Goal: Transaction & Acquisition: Purchase product/service

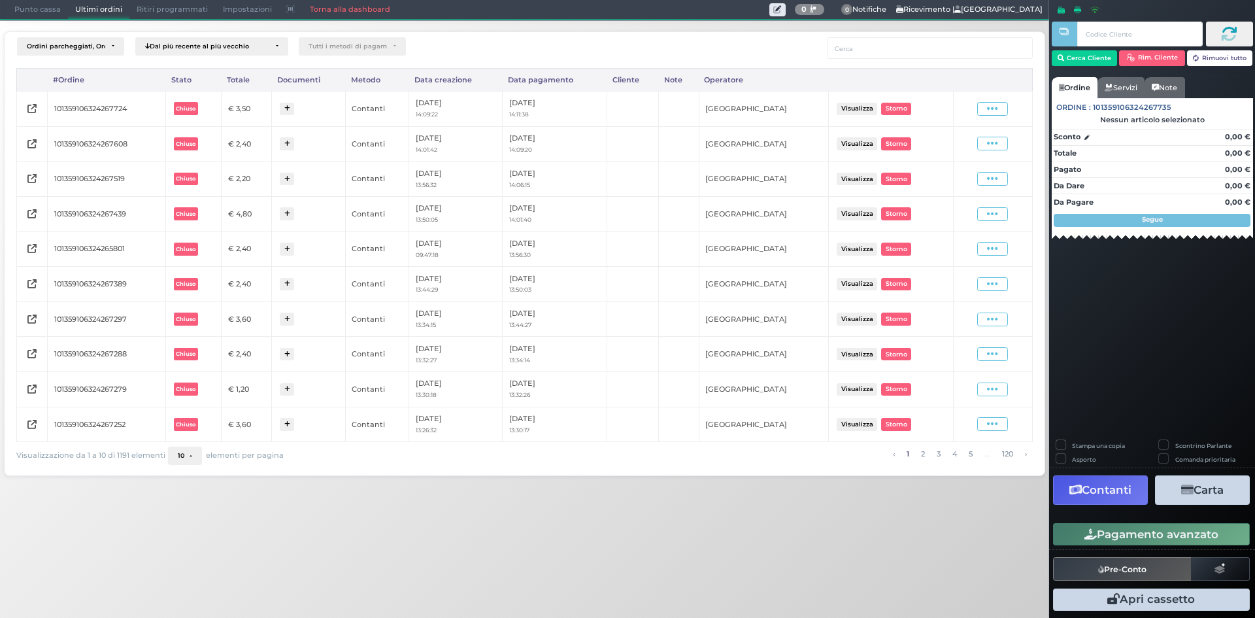
click at [35, 4] on span "Punto cassa" at bounding box center [37, 10] width 61 height 18
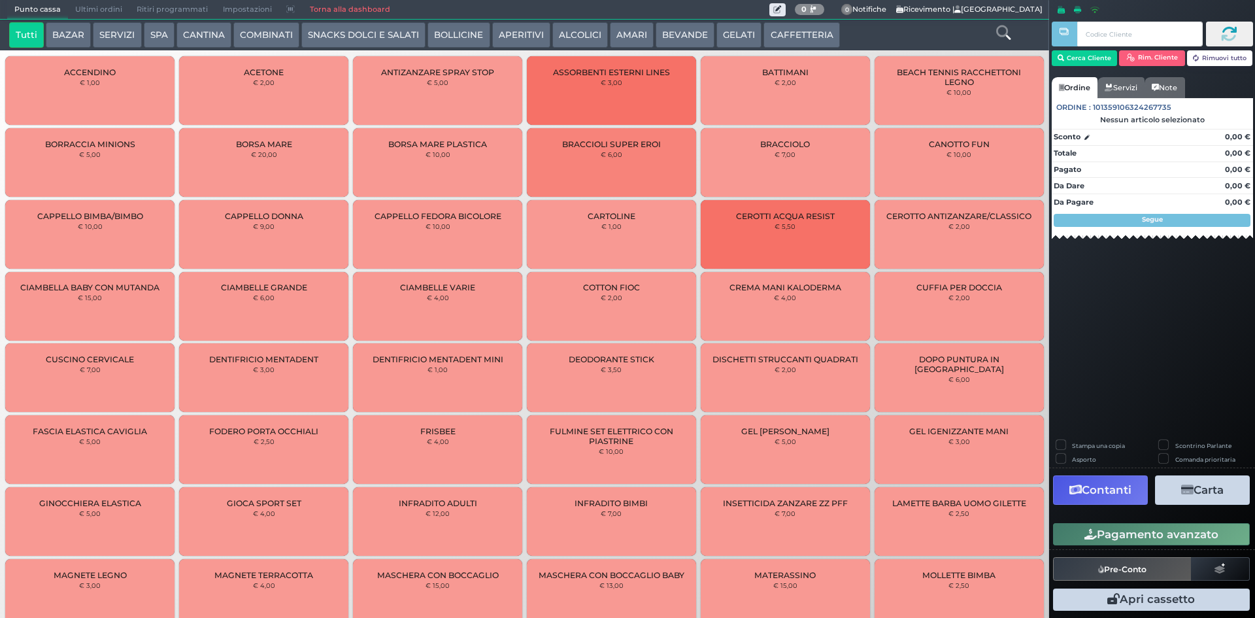
click at [700, 31] on button "BEVANDE" at bounding box center [684, 35] width 59 height 26
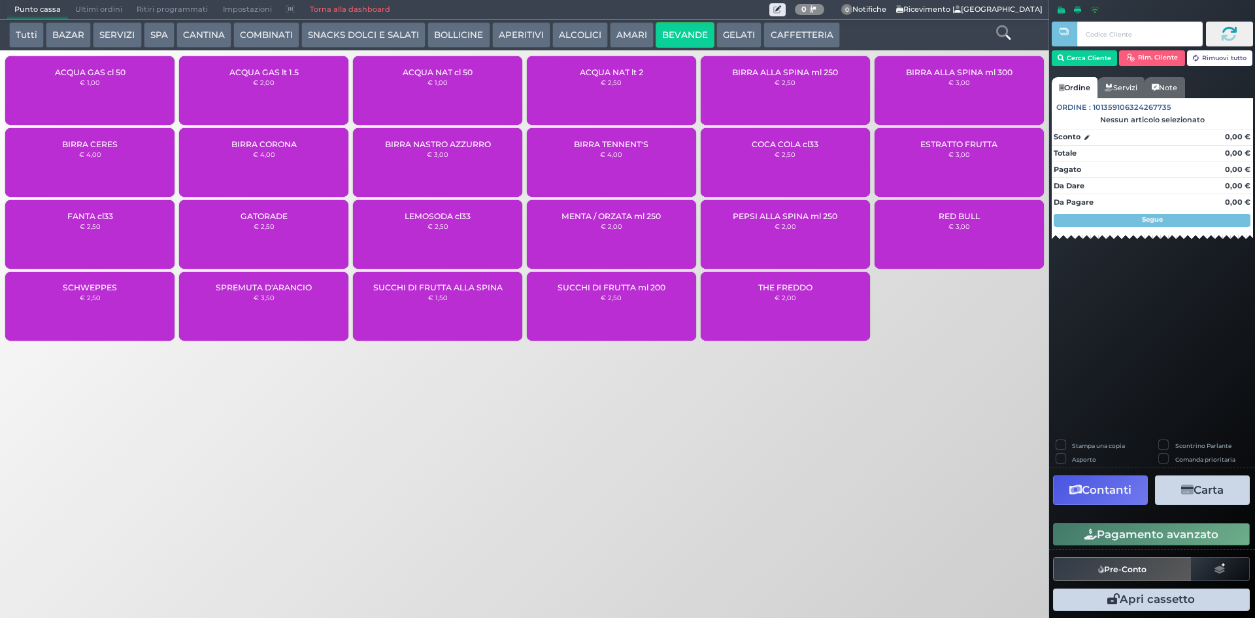
click at [425, 94] on div "ACQUA NAT cl 50 € 1,00" at bounding box center [437, 90] width 169 height 69
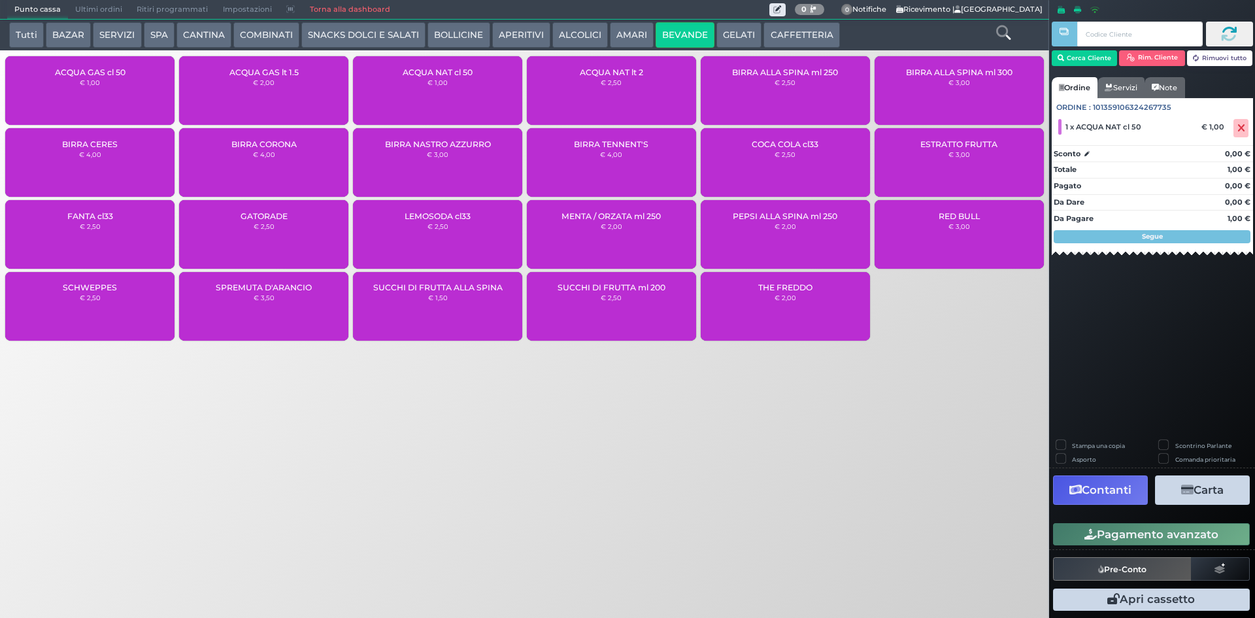
drag, startPoint x: 1063, startPoint y: 521, endPoint x: 1016, endPoint y: 512, distance: 48.1
click at [1062, 521] on div "Pagamento avanzato" at bounding box center [1152, 533] width 206 height 29
drag, startPoint x: 1114, startPoint y: 530, endPoint x: 1018, endPoint y: 536, distance: 96.3
click at [1113, 530] on button "Pagamento avanzato" at bounding box center [1151, 534] width 197 height 22
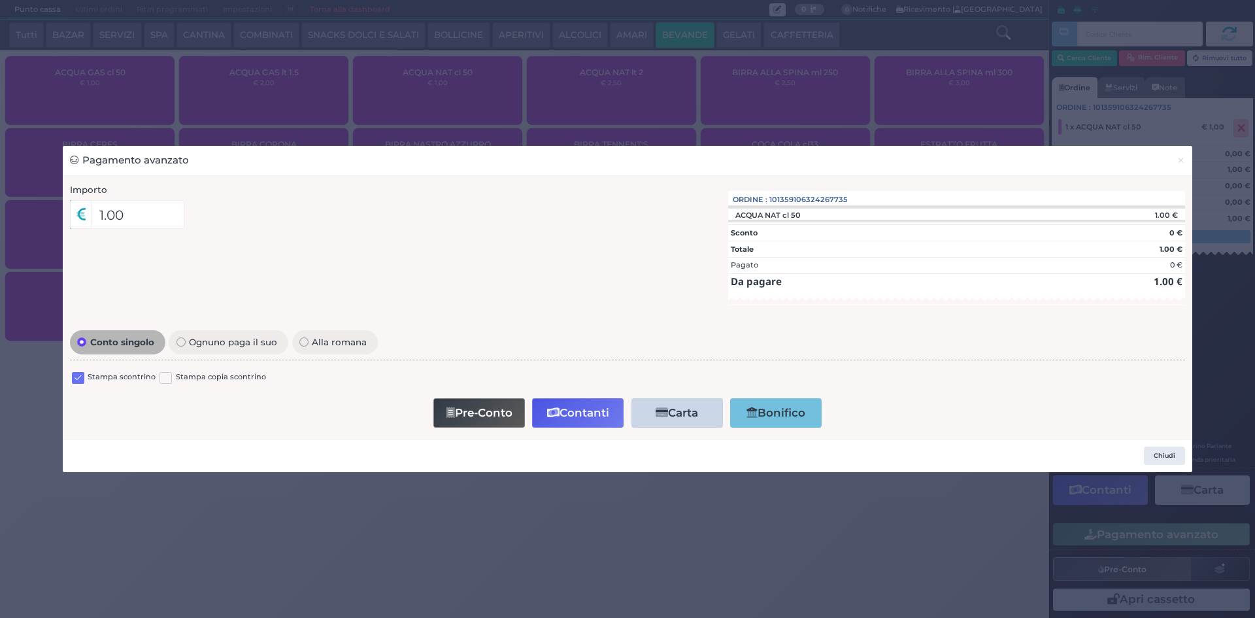
click at [73, 379] on label at bounding box center [78, 378] width 12 height 12
click at [0, 0] on input "checkbox" at bounding box center [0, 0] width 0 height 0
click at [576, 414] on button "Contanti" at bounding box center [577, 412] width 91 height 29
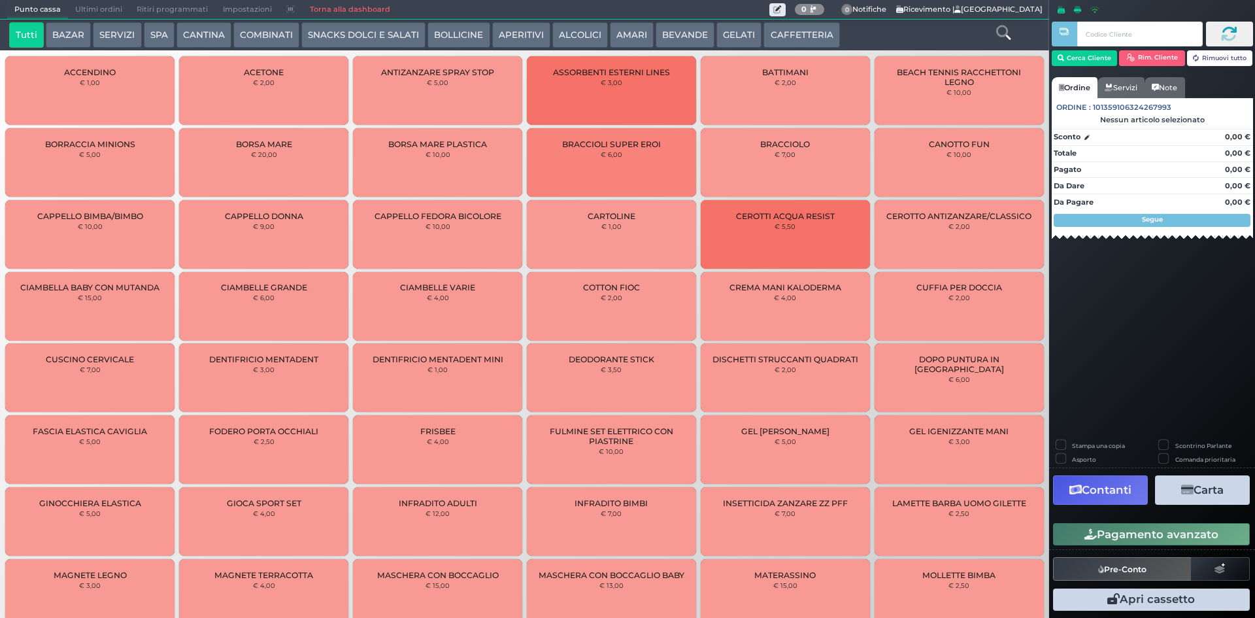
click at [72, 18] on span "Ultimi ordini" at bounding box center [98, 10] width 61 height 18
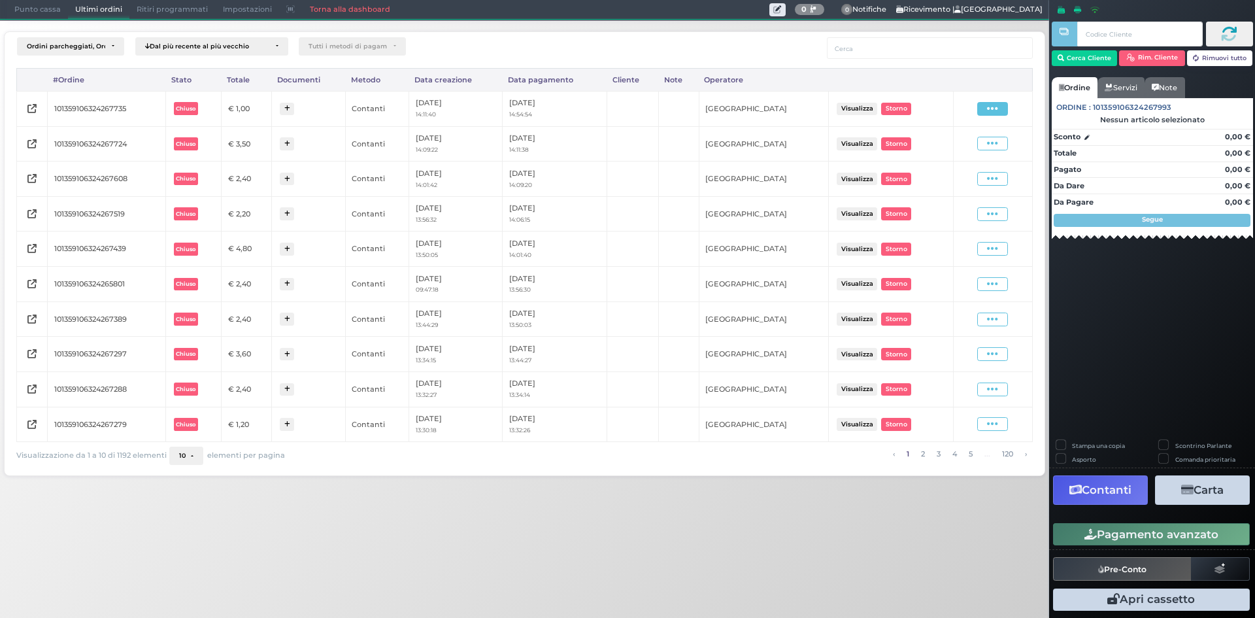
click at [987, 108] on span at bounding box center [992, 109] width 31 height 14
click at [944, 148] on span "Ristampa Pre-Conto" at bounding box center [961, 146] width 54 height 22
click at [15, 16] on span "Punto cassa" at bounding box center [37, 10] width 61 height 18
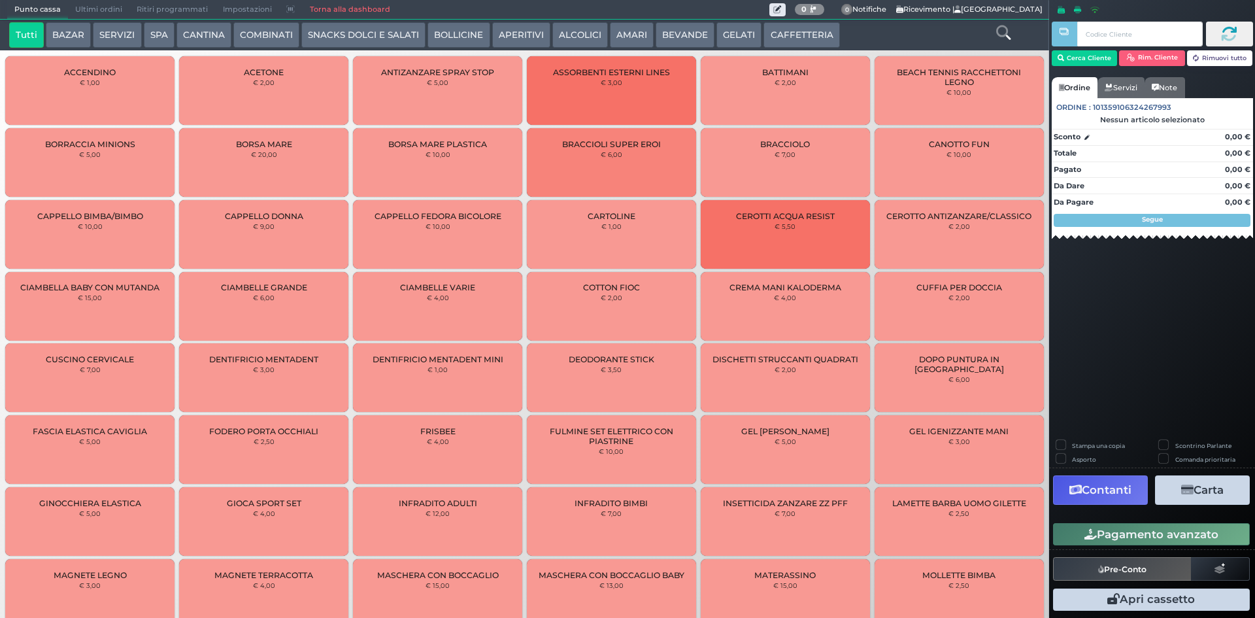
click at [768, 37] on button "CAFFETTERIA" at bounding box center [801, 35] width 76 height 26
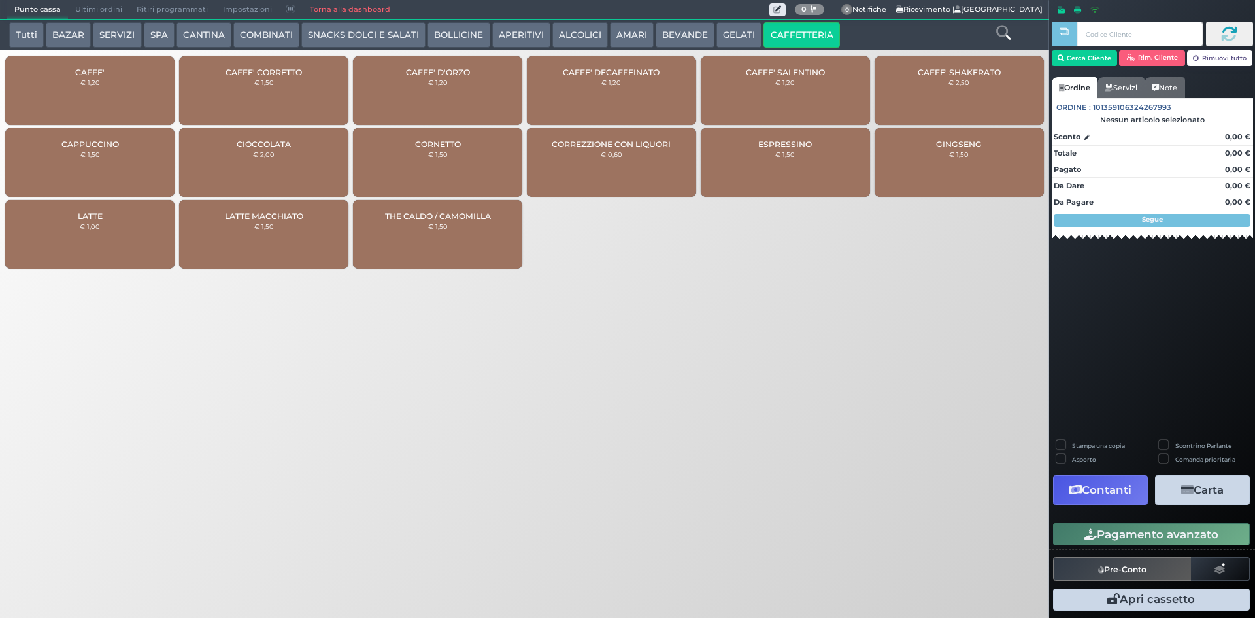
click at [88, 80] on small "€ 1,20" at bounding box center [90, 82] width 20 height 8
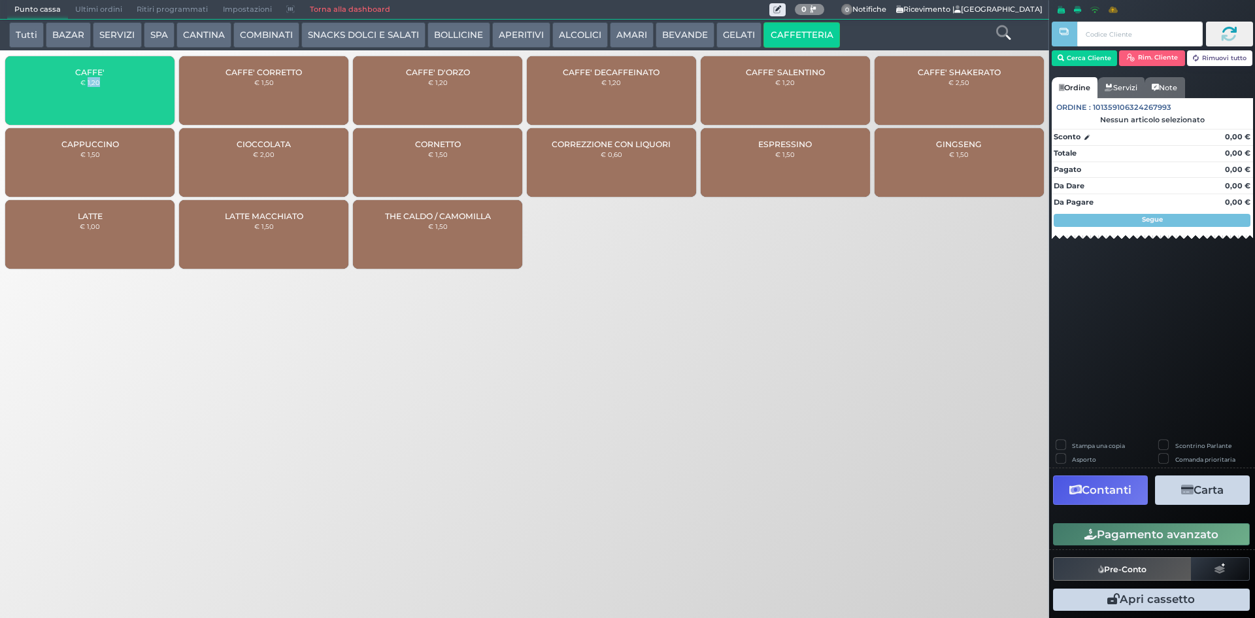
click at [88, 80] on small "€ 1,20" at bounding box center [90, 82] width 20 height 8
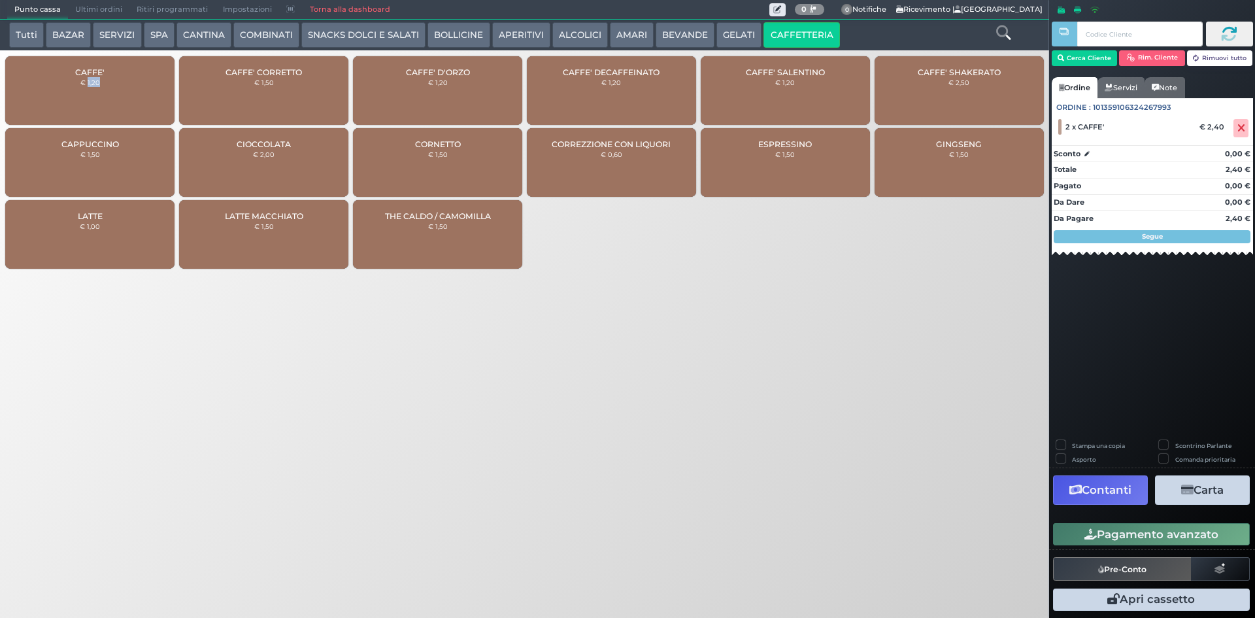
click at [1129, 529] on button "Pagamento avanzato" at bounding box center [1151, 534] width 197 height 22
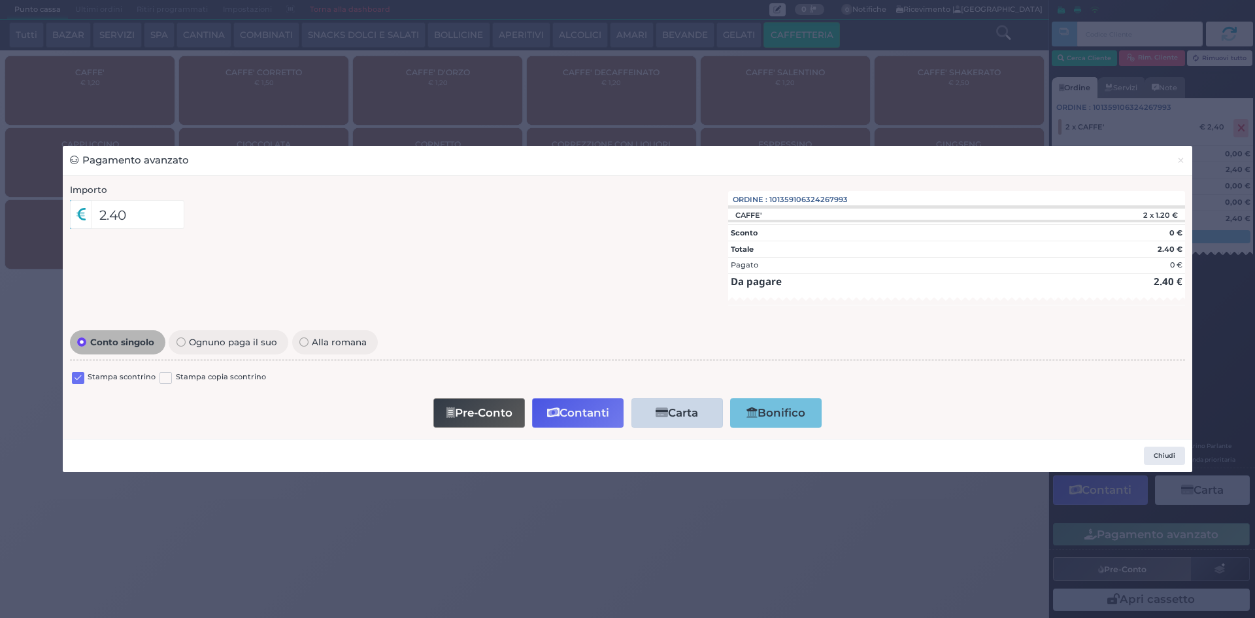
click at [83, 378] on label at bounding box center [78, 378] width 12 height 12
click at [0, 0] on input "checkbox" at bounding box center [0, 0] width 0 height 0
click at [581, 420] on button "Contanti" at bounding box center [577, 412] width 91 height 29
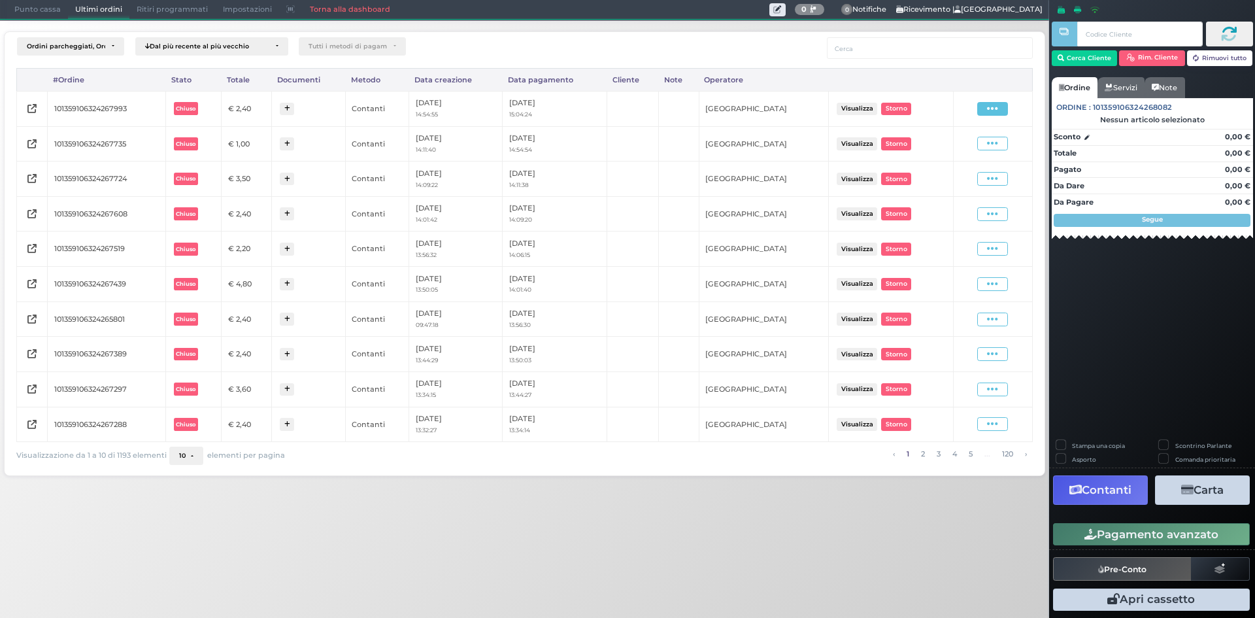
click at [1002, 105] on span at bounding box center [992, 109] width 31 height 14
click at [980, 146] on span "Ristampa Pre-Conto" at bounding box center [961, 146] width 54 height 22
click at [37, 10] on span "Punto cassa" at bounding box center [37, 10] width 61 height 18
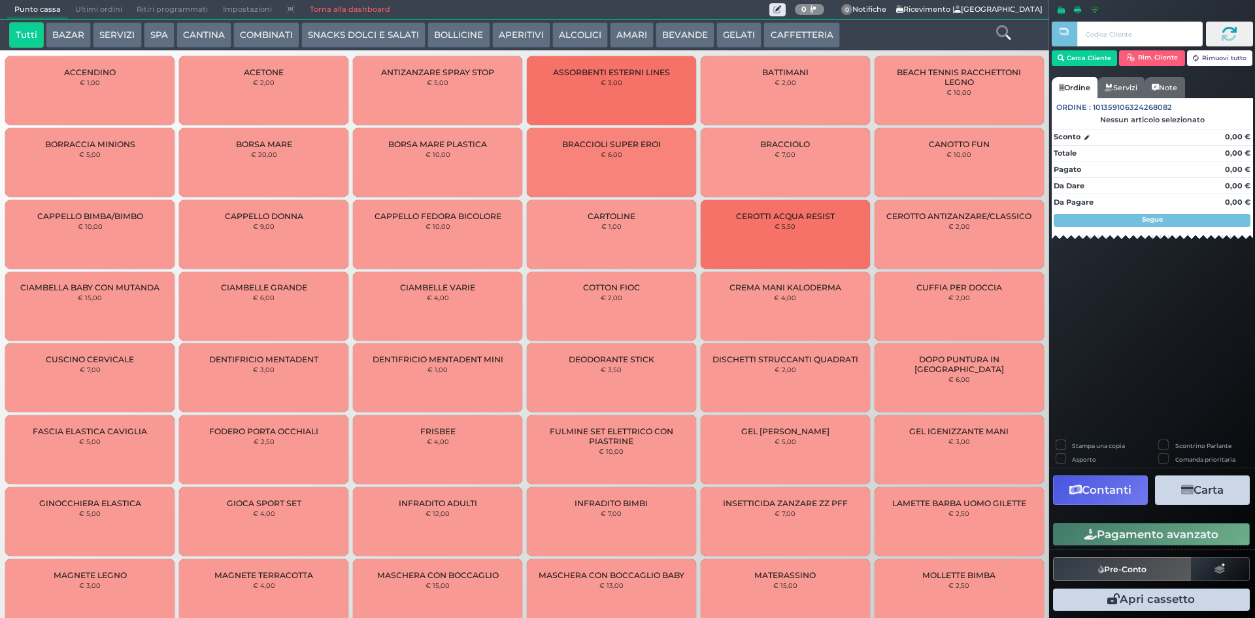
click at [676, 42] on button "BEVANDE" at bounding box center [684, 35] width 59 height 26
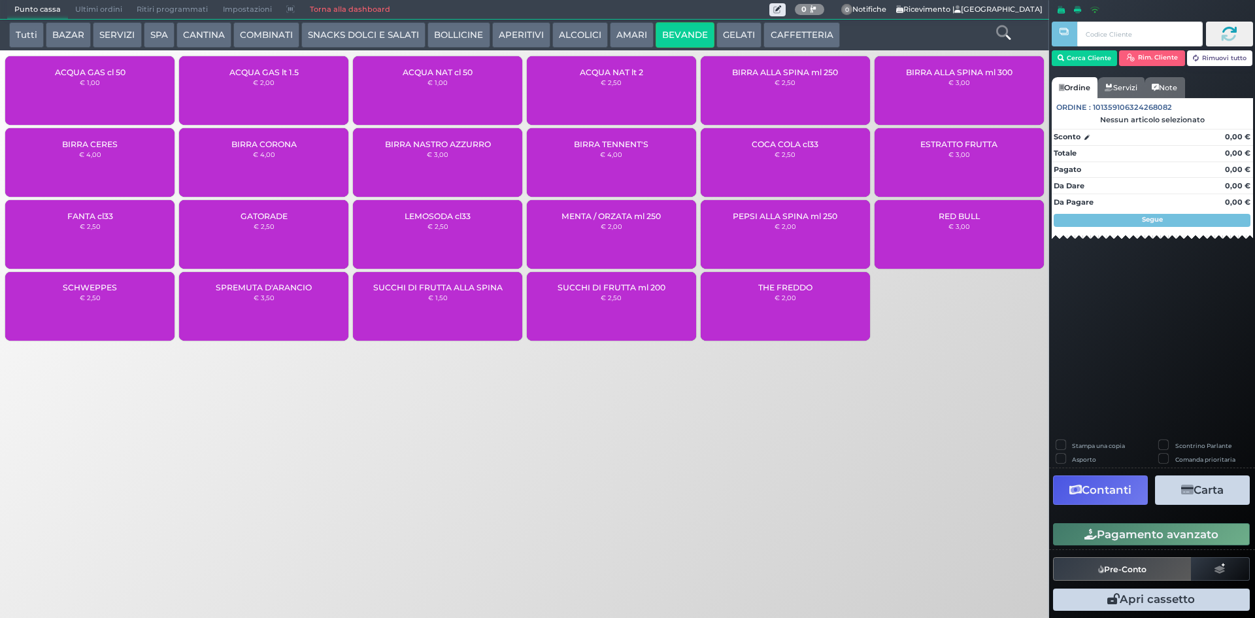
click at [640, 92] on div "ACQUA NAT lt 2 € 2,50" at bounding box center [611, 90] width 169 height 69
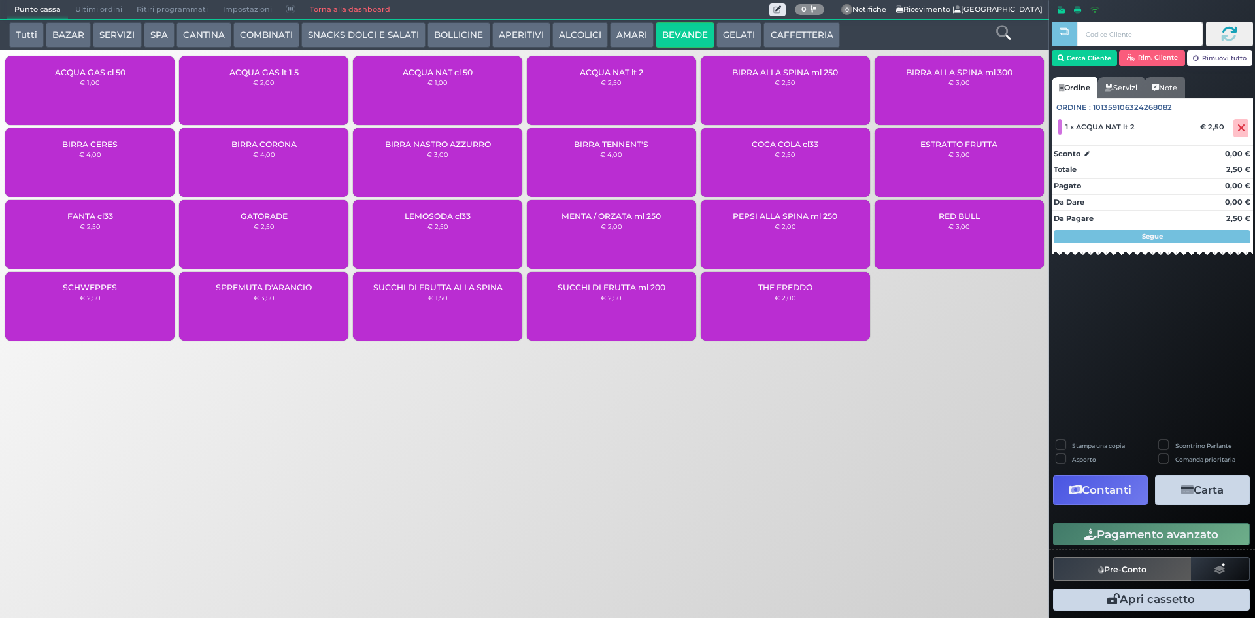
click at [1159, 533] on button "Pagamento avanzato" at bounding box center [1151, 534] width 197 height 22
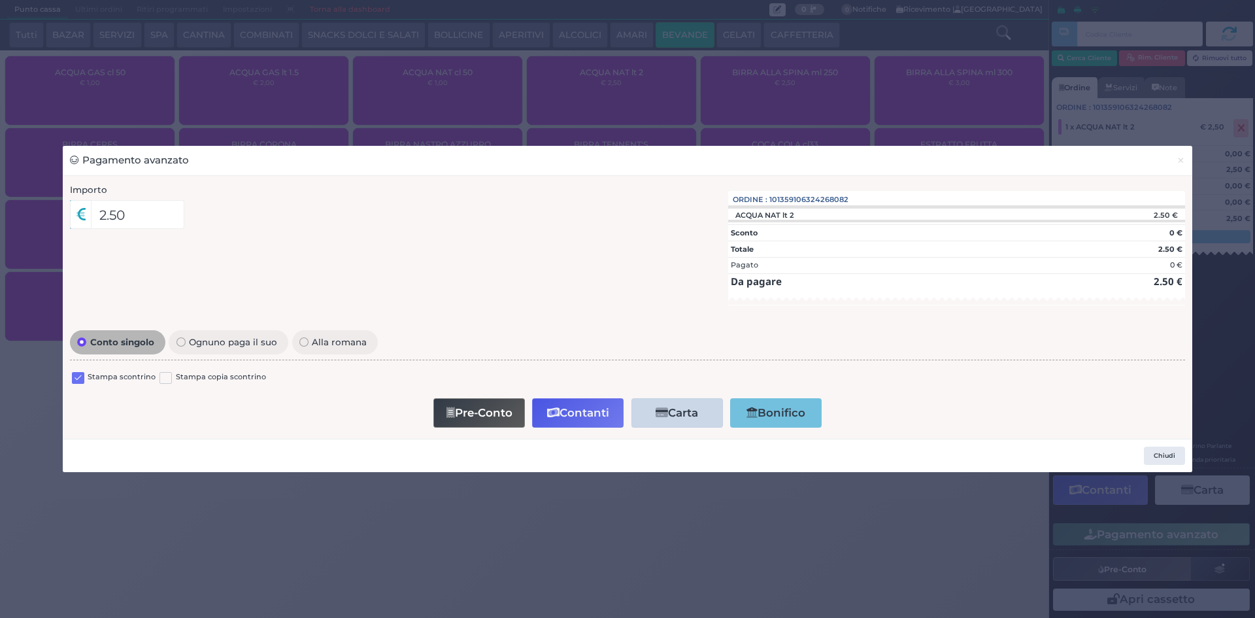
click at [76, 380] on label at bounding box center [78, 378] width 12 height 12
click at [0, 0] on input "checkbox" at bounding box center [0, 0] width 0 height 0
click at [574, 420] on button "Contanti" at bounding box center [577, 412] width 91 height 29
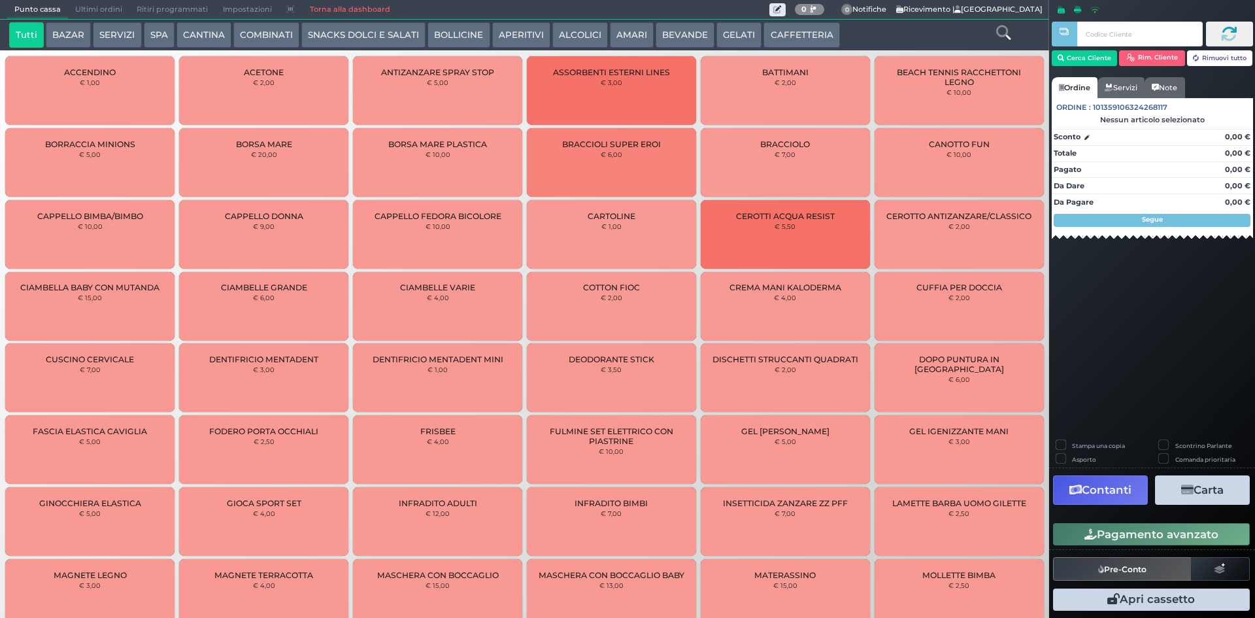
click at [107, 6] on span "Ultimi ordini" at bounding box center [98, 10] width 61 height 18
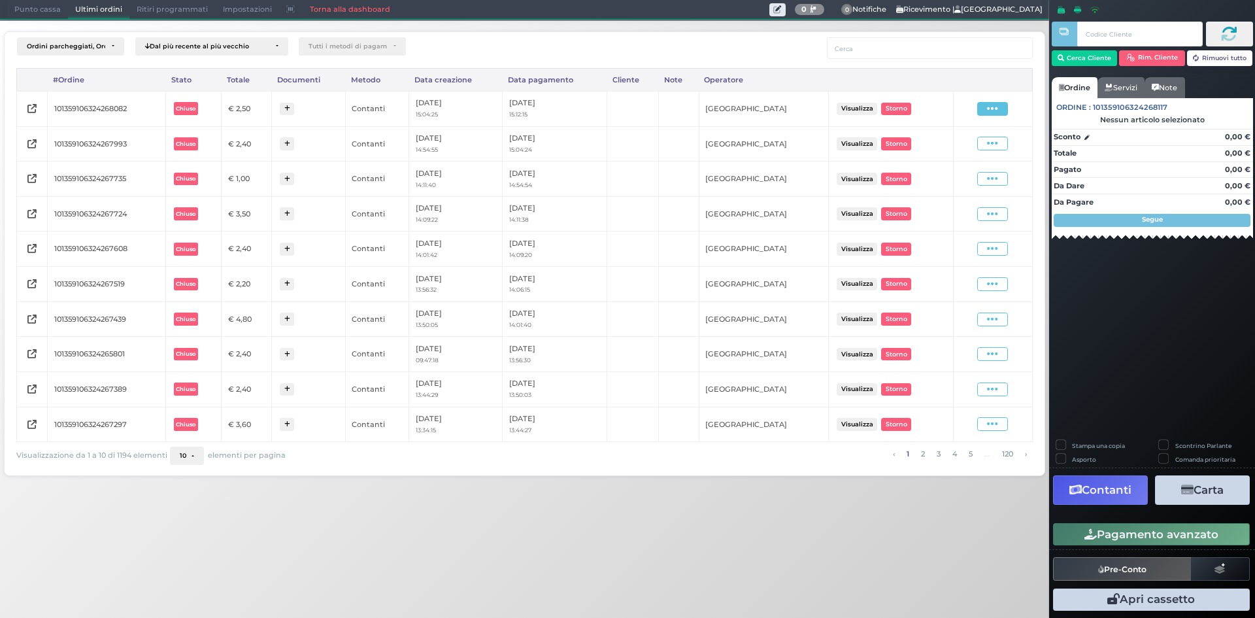
drag, startPoint x: 1006, startPoint y: 105, endPoint x: 981, endPoint y: 112, distance: 25.9
click at [1005, 105] on span at bounding box center [992, 109] width 31 height 14
click at [950, 151] on span "Ristampa Pre-Conto" at bounding box center [961, 146] width 54 height 22
